Goal: Task Accomplishment & Management: Complete application form

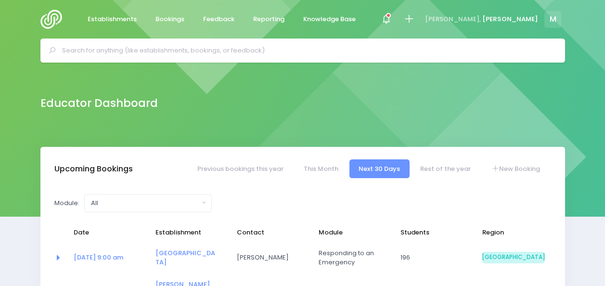
select select "5"
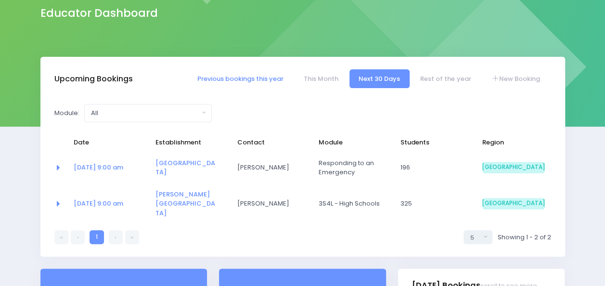
scroll to position [76, 0]
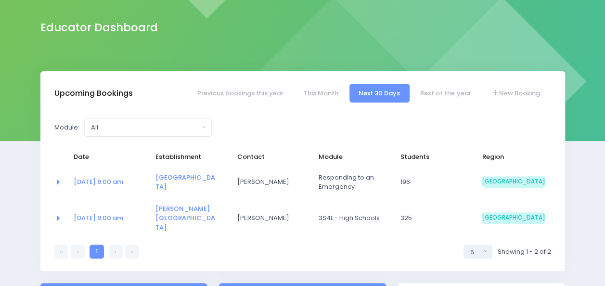
click at [255, 175] on td "Renee Webster" at bounding box center [271, 181] width 82 height 31
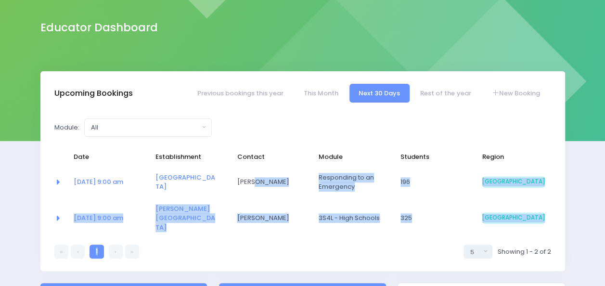
drag, startPoint x: 255, startPoint y: 175, endPoint x: 240, endPoint y: 255, distance: 81.8
click at [240, 255] on div "Module: All Clued up Camper Community Education Community Education - Keeping S…" at bounding box center [302, 189] width 524 height 166
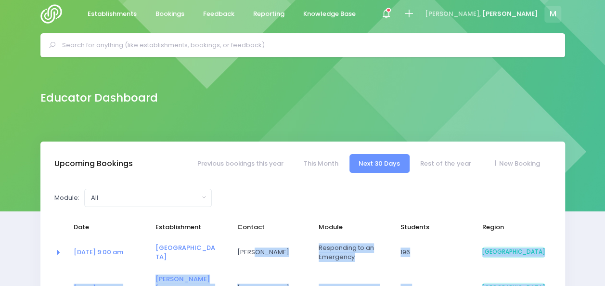
scroll to position [0, 0]
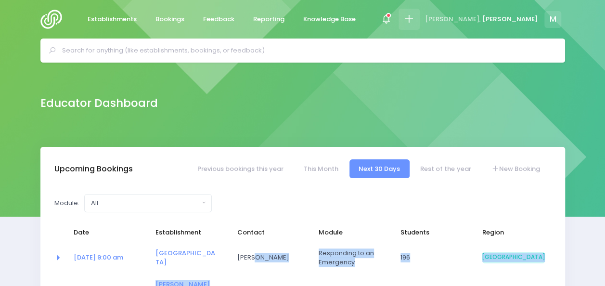
click at [414, 19] on icon at bounding box center [408, 18] width 11 height 11
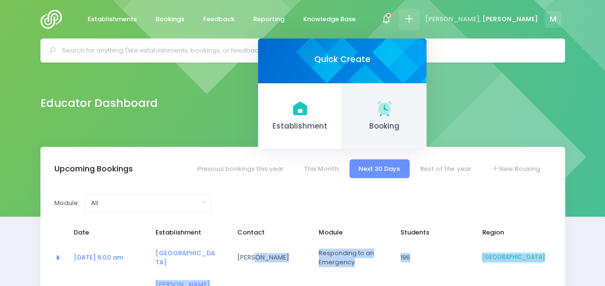
click at [394, 102] on icon at bounding box center [384, 108] width 19 height 19
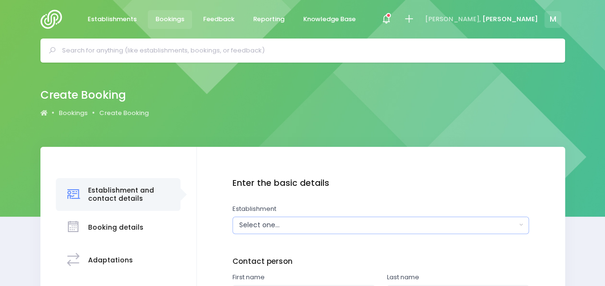
click at [265, 226] on div "Select one..." at bounding box center [377, 225] width 277 height 10
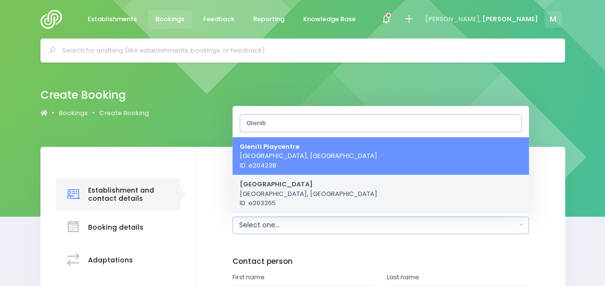
type input "Gleniti"
click at [307, 188] on span "[GEOGRAPHIC_DATA] [GEOGRAPHIC_DATA], [GEOGRAPHIC_DATA] ID: e203265" at bounding box center [309, 193] width 138 height 28
select select "203265"
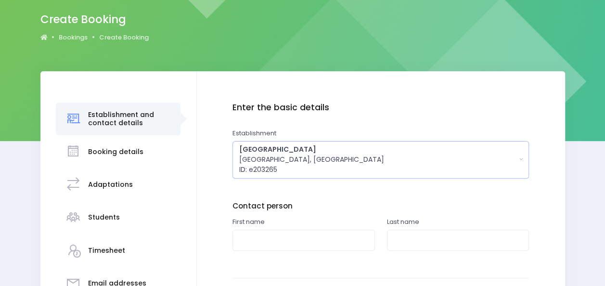
scroll to position [75, 0]
click at [263, 246] on input "text" at bounding box center [303, 241] width 142 height 22
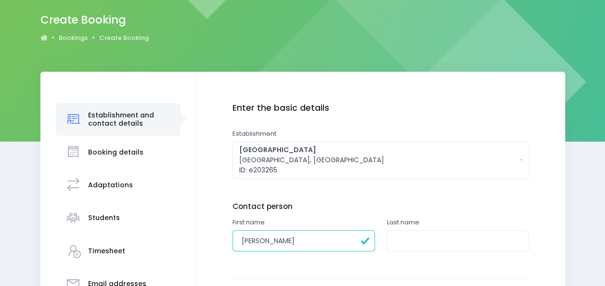
type input "[PERSON_NAME]"
click at [407, 246] on input "text" at bounding box center [458, 241] width 142 height 22
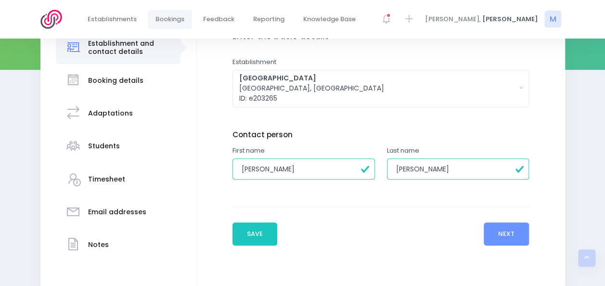
scroll to position [196, 0]
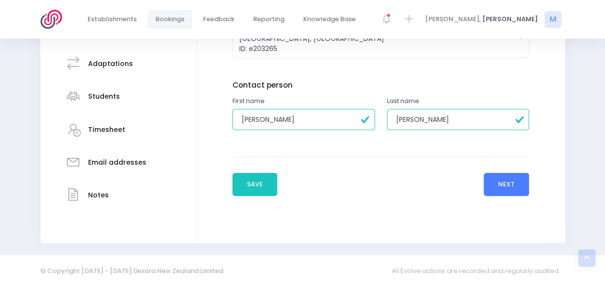
type input "[PERSON_NAME]"
click at [504, 178] on button "Next" at bounding box center [507, 184] width 46 height 23
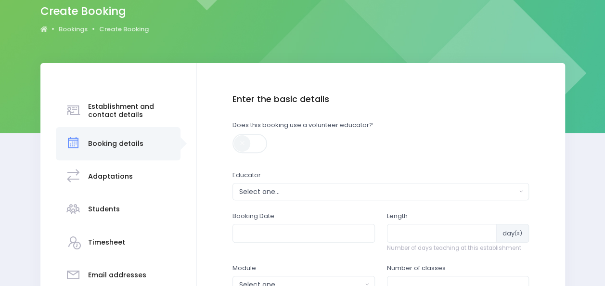
scroll to position [86, 0]
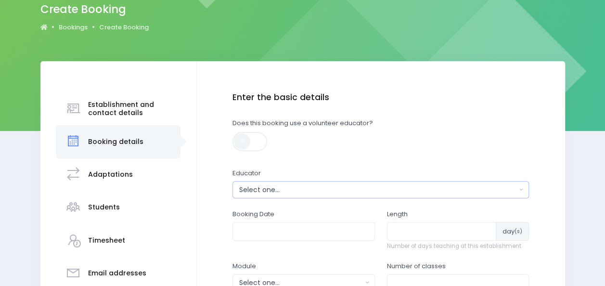
click at [408, 186] on div "Select one..." at bounding box center [377, 190] width 277 height 10
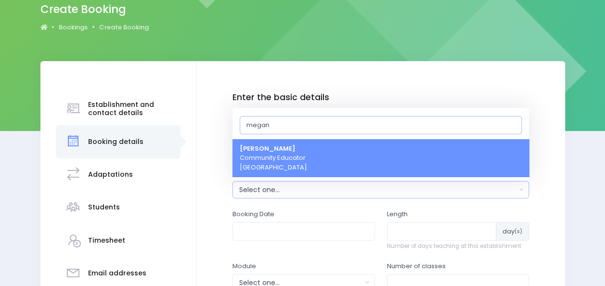
type input "megan"
click at [265, 153] on span "[PERSON_NAME] Community Educator [GEOGRAPHIC_DATA]" at bounding box center [273, 158] width 67 height 28
select select "357484"
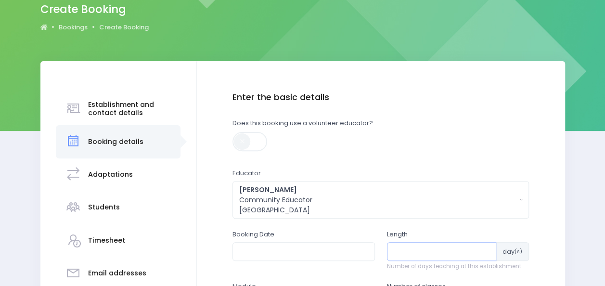
click at [398, 249] on input "number" at bounding box center [442, 251] width 110 height 18
type input "1"
click at [488, 248] on input "1" at bounding box center [442, 251] width 110 height 18
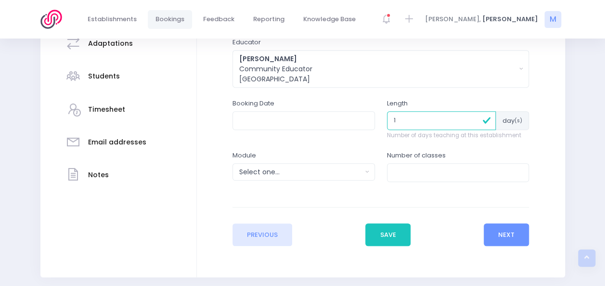
scroll to position [218, 0]
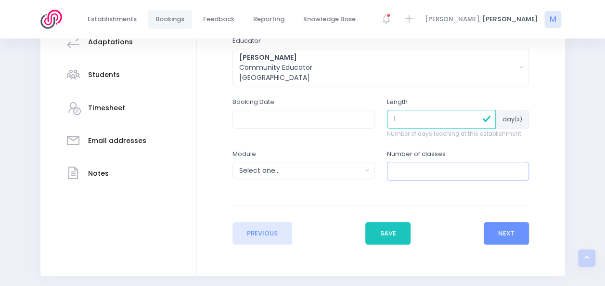
click at [407, 167] on input "number" at bounding box center [458, 171] width 142 height 18
type input "3"
click at [278, 122] on input "text" at bounding box center [303, 119] width 142 height 18
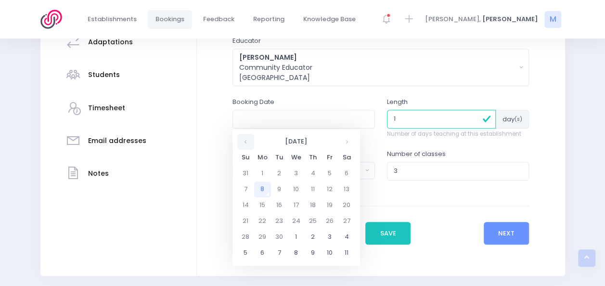
click at [245, 140] on th at bounding box center [245, 142] width 17 height 16
click at [345, 140] on th at bounding box center [346, 142] width 17 height 16
click at [326, 218] on td "21" at bounding box center [329, 221] width 17 height 16
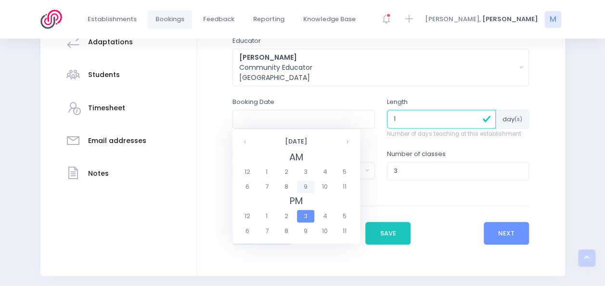
click at [307, 188] on span "9" at bounding box center [305, 186] width 17 height 13
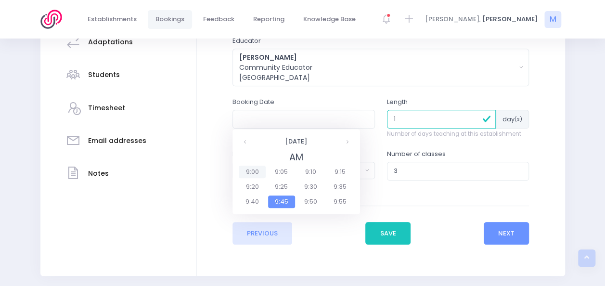
click at [258, 168] on span "9:00" at bounding box center [252, 172] width 27 height 13
type input "[DATE] 09:00 AM"
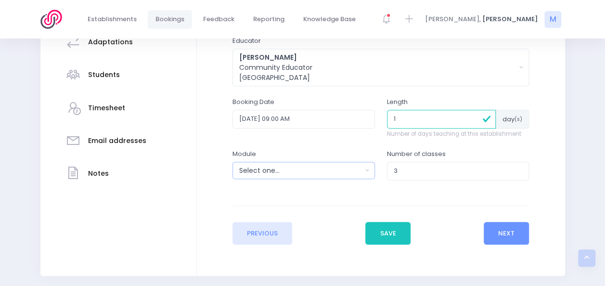
click at [337, 169] on div "Select one..." at bounding box center [300, 171] width 123 height 10
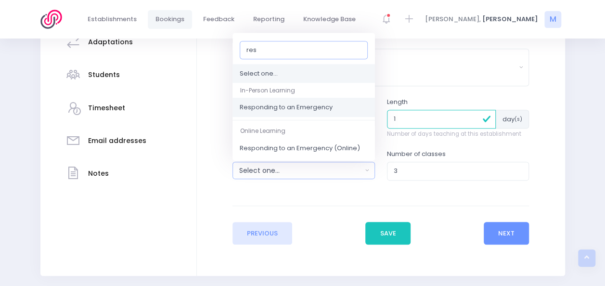
type input "res"
click at [292, 105] on span "Responding to an Emergency" at bounding box center [286, 108] width 93 height 10
select select "Responding to an Emergency"
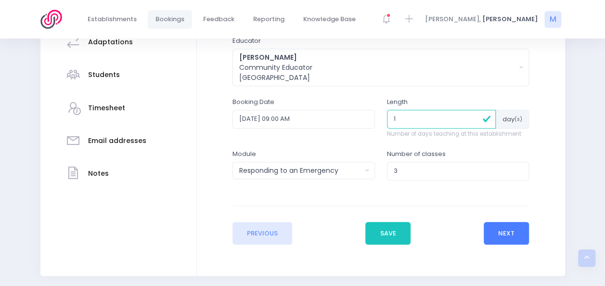
click at [511, 233] on button "Next" at bounding box center [507, 233] width 46 height 23
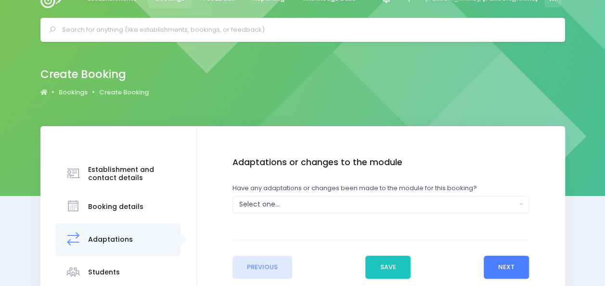
scroll to position [0, 0]
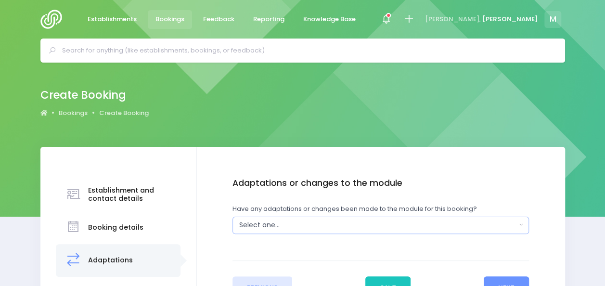
click at [324, 221] on div "Select one..." at bounding box center [377, 225] width 277 height 10
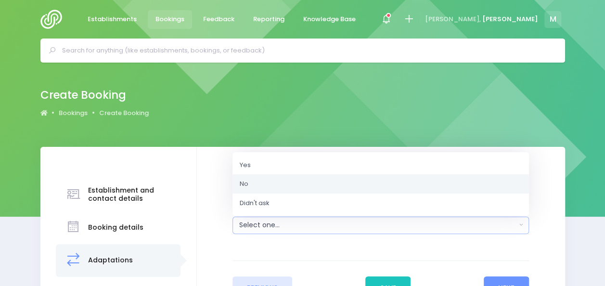
click at [262, 190] on link "No" at bounding box center [380, 183] width 296 height 19
select select "No"
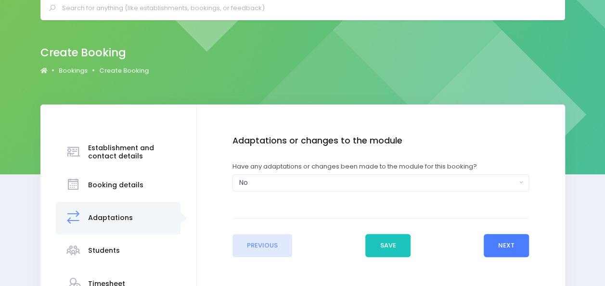
click at [499, 252] on button "Next" at bounding box center [507, 245] width 46 height 23
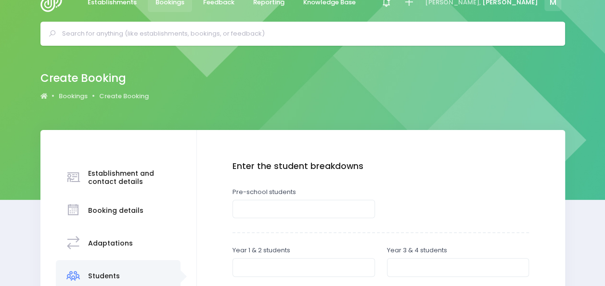
scroll to position [22, 0]
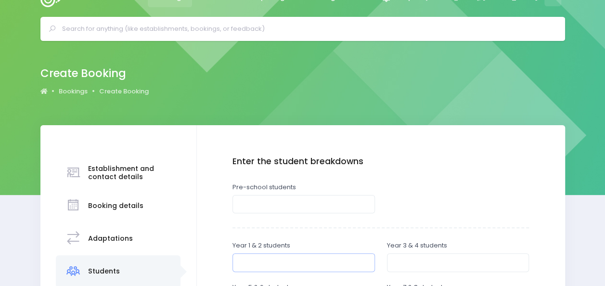
click at [311, 266] on input "number" at bounding box center [303, 262] width 142 height 18
type input "30"
click at [403, 264] on input "number" at bounding box center [458, 262] width 142 height 18
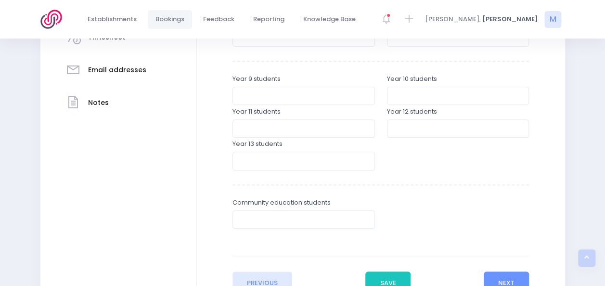
scroll to position [300, 0]
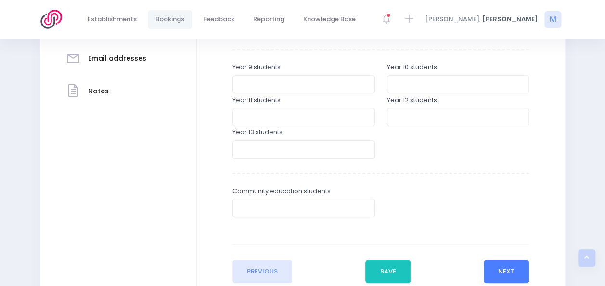
type input "30"
click at [509, 268] on button "Next" at bounding box center [507, 271] width 46 height 23
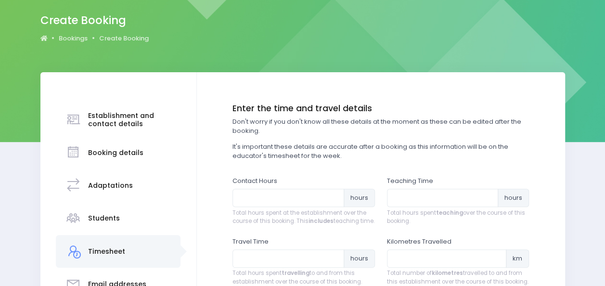
scroll to position [76, 0]
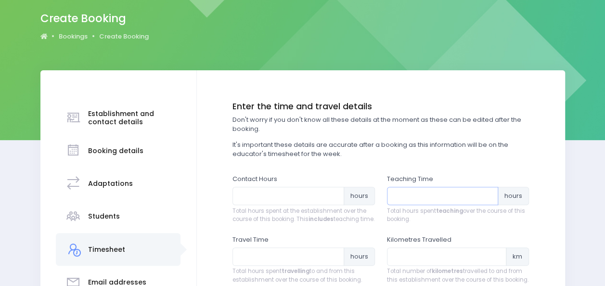
click at [398, 202] on input "number" at bounding box center [443, 196] width 112 height 18
type input "3"
click at [277, 195] on input "number" at bounding box center [288, 196] width 112 height 18
type input "4"
click at [267, 262] on input "number" at bounding box center [288, 256] width 112 height 18
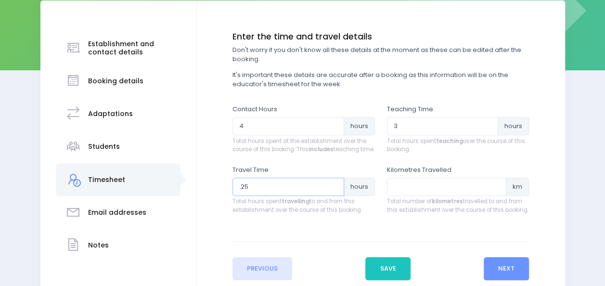
scroll to position [223, 0]
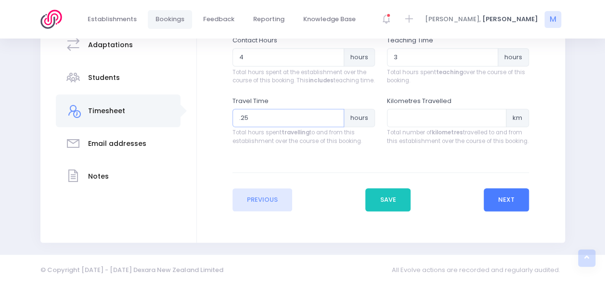
type input ".25"
click at [518, 200] on button "Next" at bounding box center [507, 199] width 46 height 23
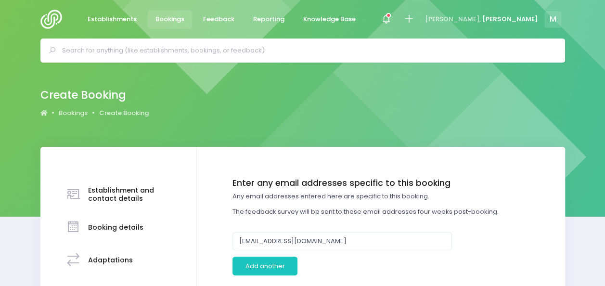
scroll to position [27, 0]
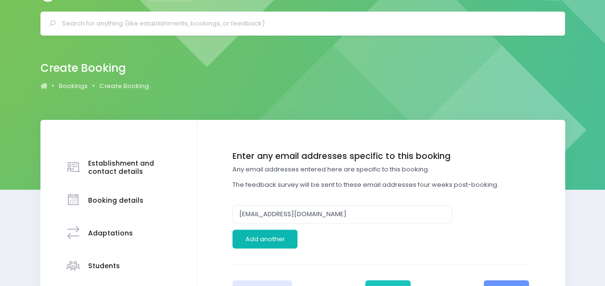
click at [273, 238] on button "Add another" at bounding box center [264, 238] width 65 height 18
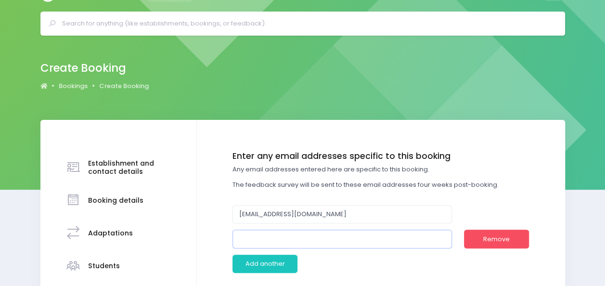
click at [328, 241] on input "email" at bounding box center [341, 238] width 219 height 18
paste input "[PERSON_NAME][EMAIL_ADDRESS][DOMAIN_NAME]>"
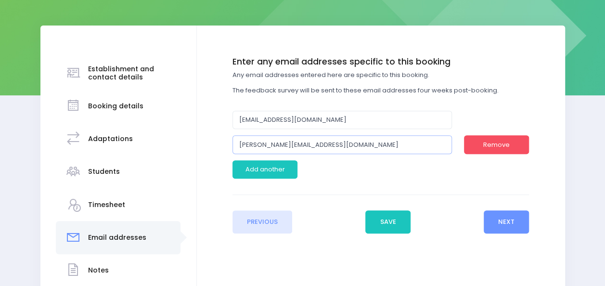
scroll to position [131, 0]
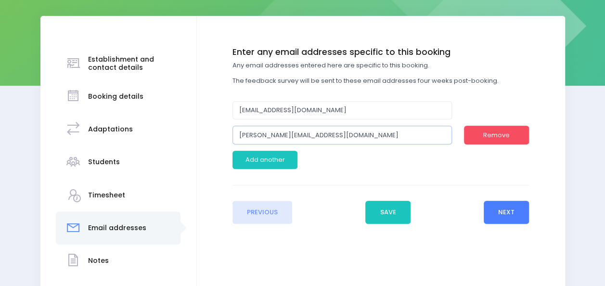
type input "[PERSON_NAME][EMAIL_ADDRESS][DOMAIN_NAME]"
click at [500, 210] on button "Next" at bounding box center [507, 212] width 46 height 23
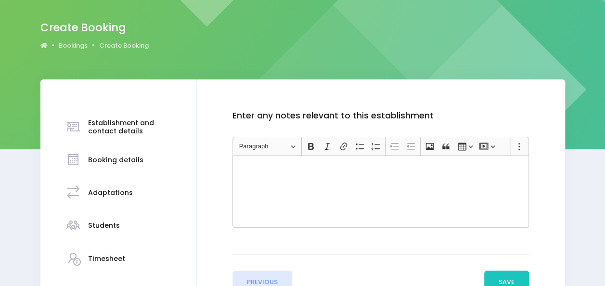
scroll to position [67, 0]
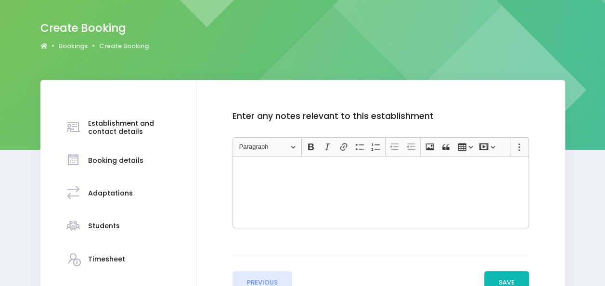
click at [506, 280] on button "Save" at bounding box center [506, 282] width 45 height 23
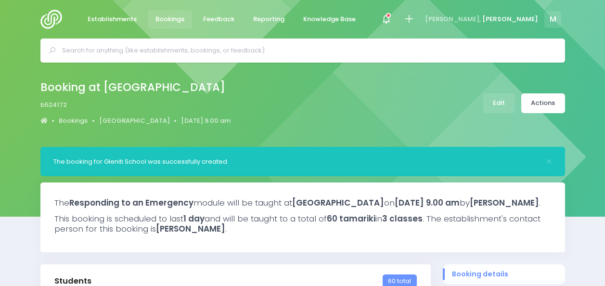
select select "5"
